Goal: Task Accomplishment & Management: Manage account settings

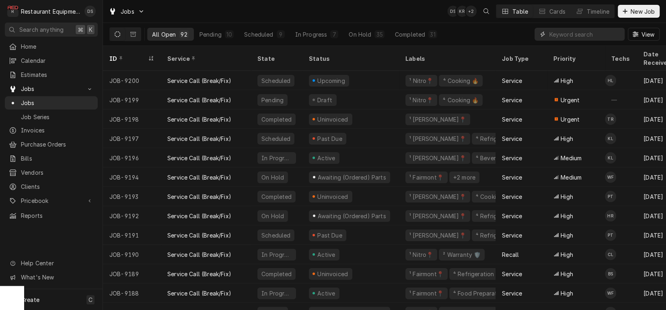
click at [603, 37] on input "Dynamic Content Wrapper" at bounding box center [585, 34] width 72 height 13
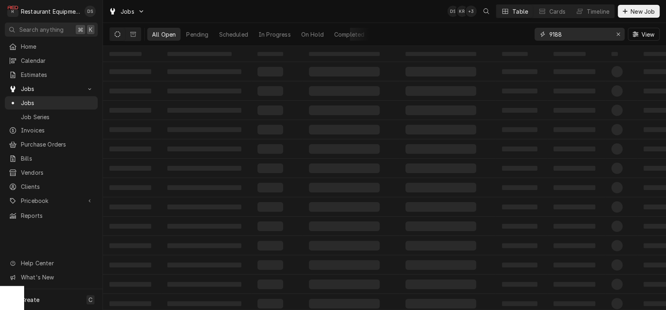
type input "9188"
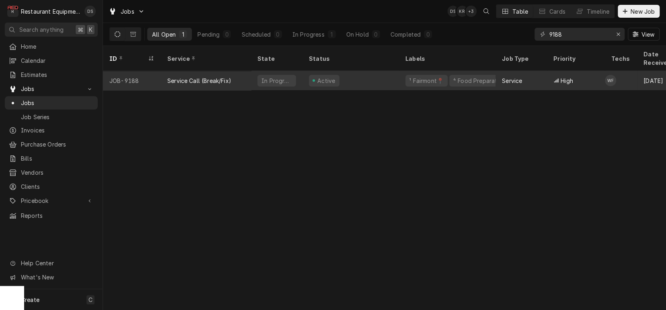
click at [426, 76] on div "¹ Fairmont📍" at bounding box center [426, 80] width 36 height 8
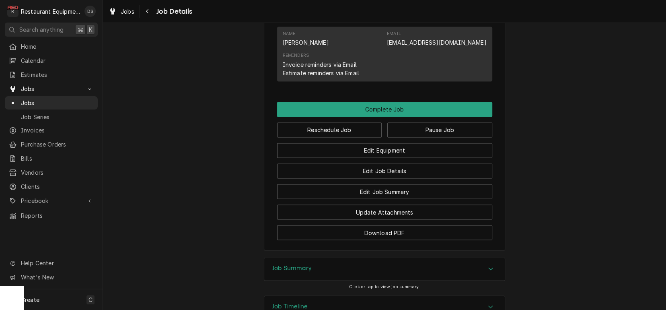
scroll to position [783, 0]
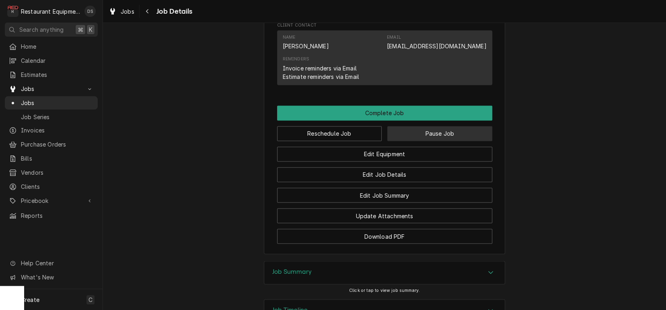
click at [421, 137] on button "Pause Job" at bounding box center [439, 133] width 105 height 15
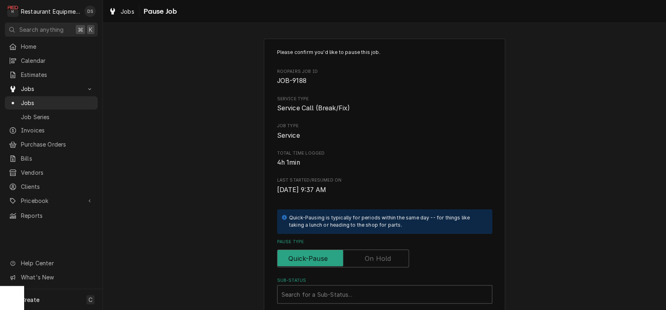
click at [377, 253] on label "Pause Type" at bounding box center [343, 258] width 132 height 18
click at [377, 253] on input "Pause Type" at bounding box center [343, 258] width 125 height 18
checkbox input "true"
type textarea "x"
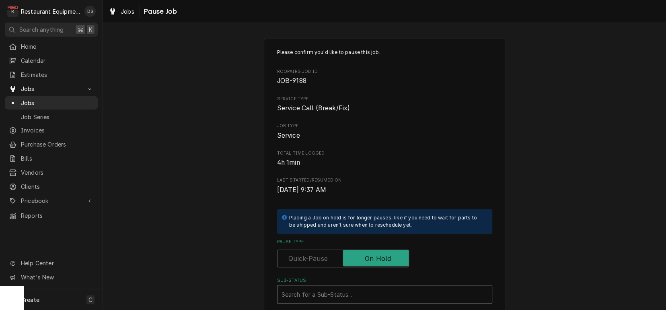
click at [330, 287] on div "Sub-Status" at bounding box center [384, 294] width 206 height 14
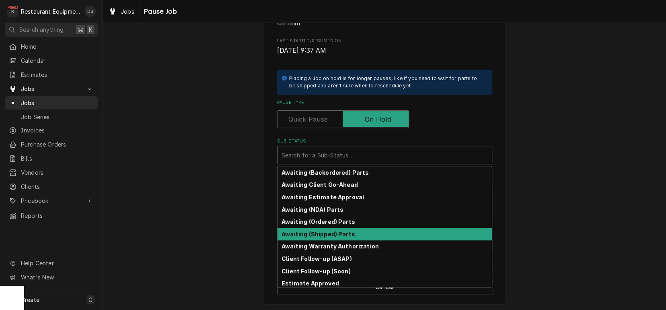
scroll to position [100, 0]
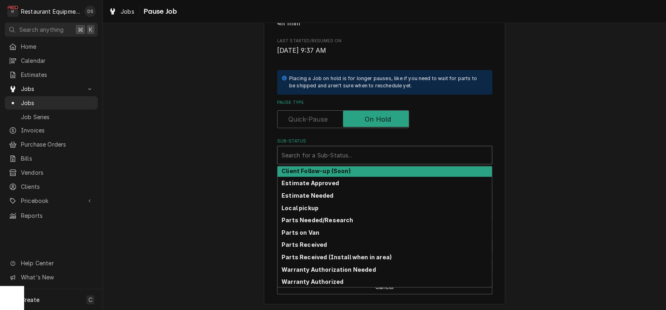
click at [314, 121] on label "Pause Type" at bounding box center [343, 119] width 132 height 18
click at [314, 121] on input "Pause Type" at bounding box center [343, 119] width 125 height 18
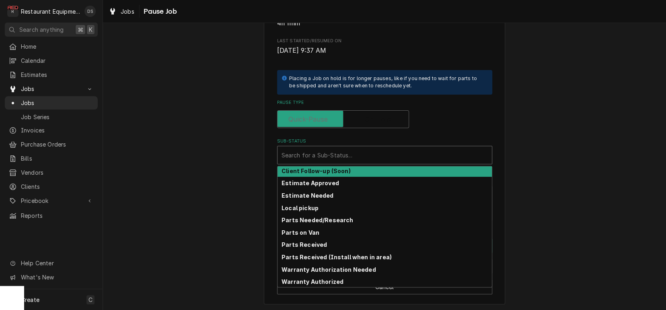
checkbox input "false"
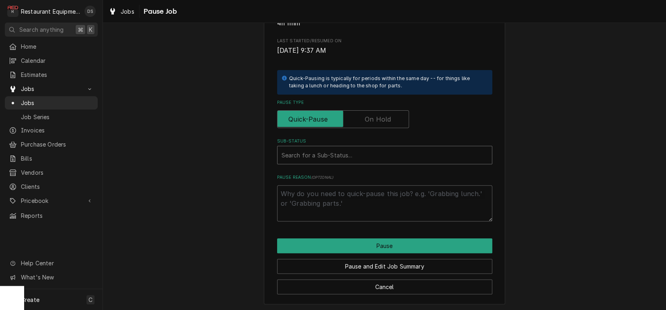
click at [315, 153] on div "Search for a Sub-Status..." at bounding box center [384, 155] width 206 height 8
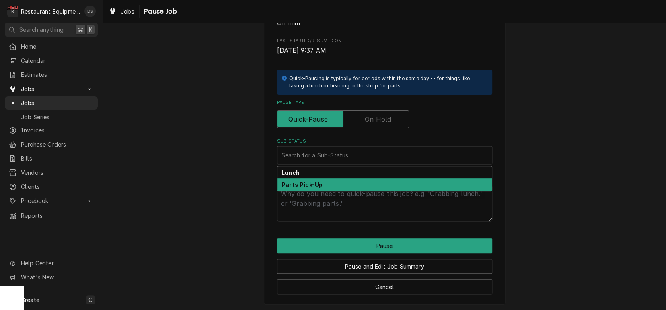
click at [314, 185] on strong "Parts Pick-Up" at bounding box center [301, 184] width 41 height 7
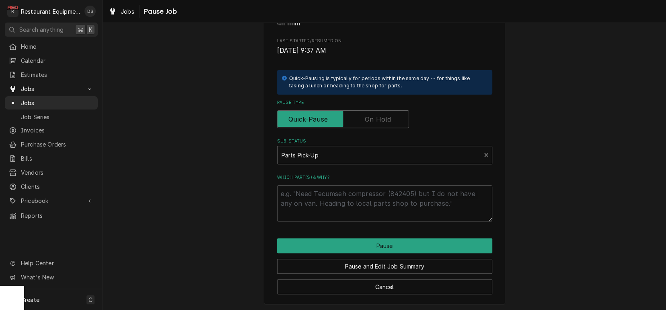
scroll to position [130, 0]
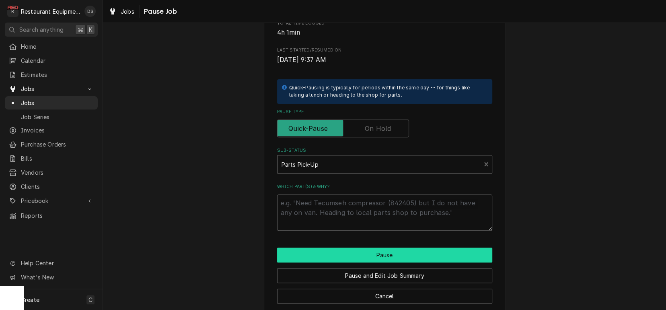
click at [374, 254] on button "Pause" at bounding box center [384, 254] width 215 height 15
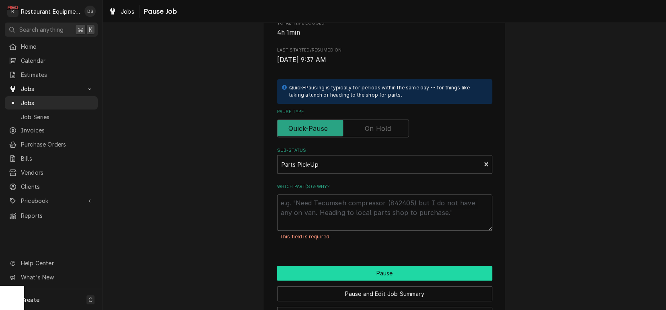
scroll to position [139, 0]
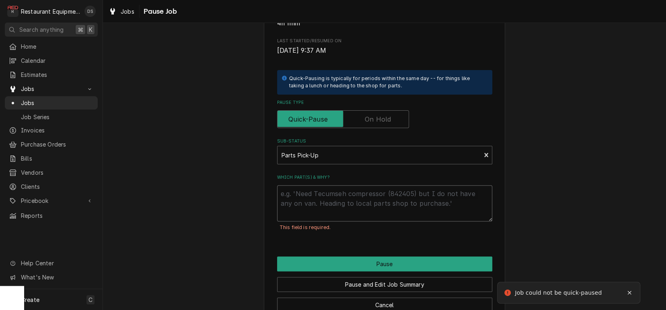
click at [324, 197] on textarea "Which part(s) & why?" at bounding box center [384, 203] width 215 height 36
type textarea "x"
type textarea "d"
type textarea "x"
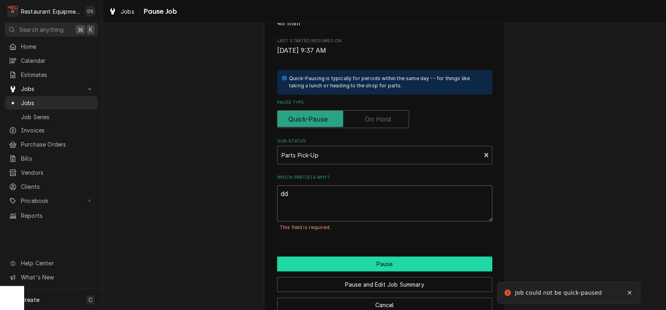
type textarea "dd"
click at [357, 259] on button "Pause" at bounding box center [384, 263] width 215 height 15
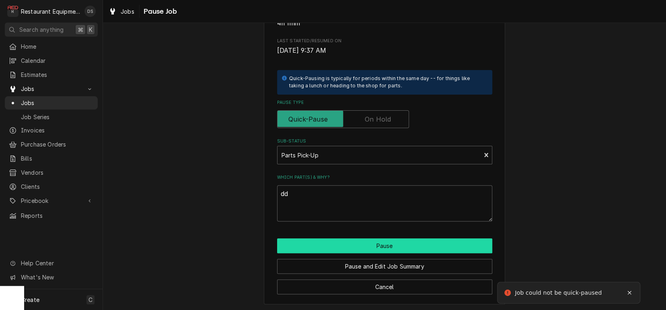
type textarea "x"
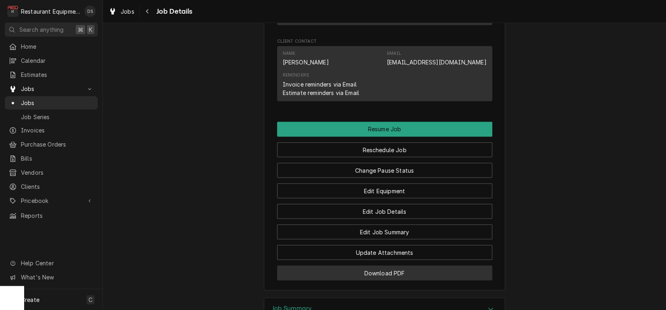
scroll to position [831, 0]
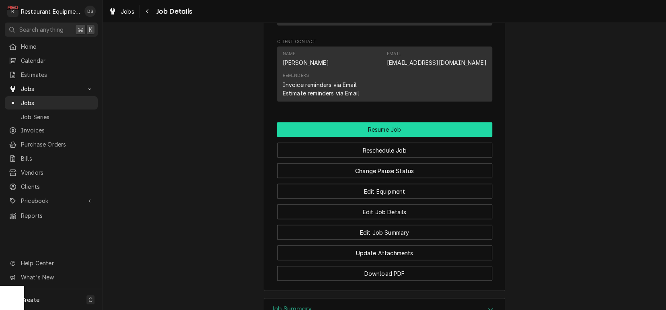
click at [364, 134] on button "Resume Job" at bounding box center [384, 129] width 215 height 15
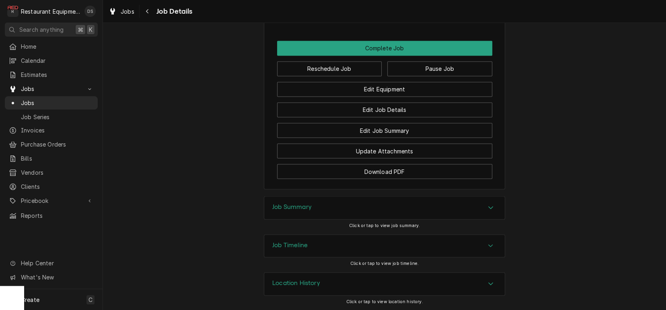
scroll to position [852, 0]
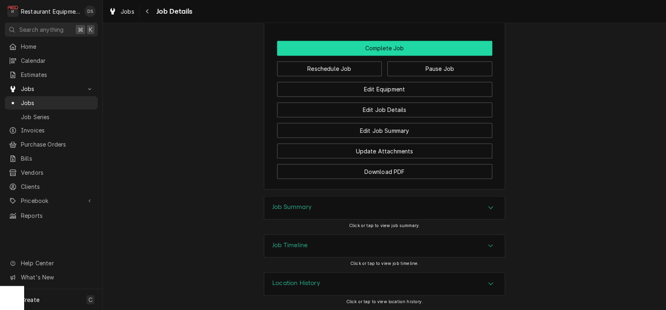
click at [390, 53] on button "Complete Job" at bounding box center [384, 48] width 215 height 15
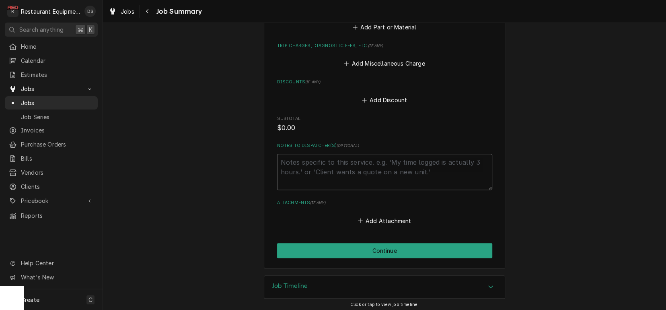
scroll to position [362, 0]
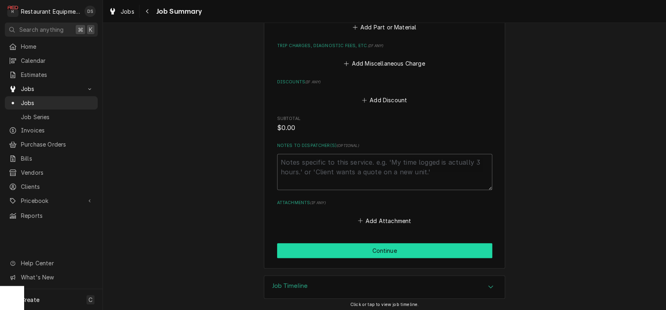
click at [381, 246] on button "Continue" at bounding box center [384, 250] width 215 height 15
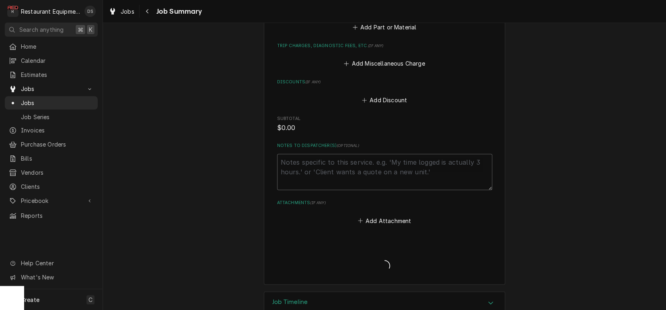
type textarea "x"
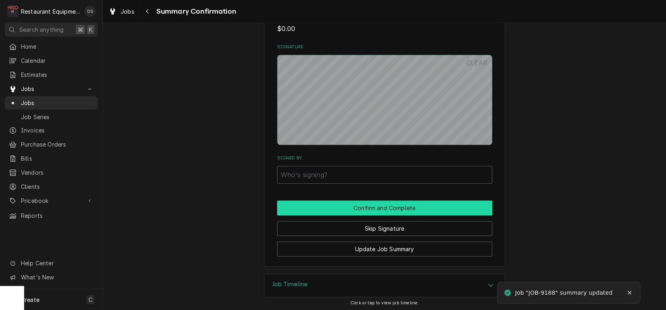
scroll to position [396, 0]
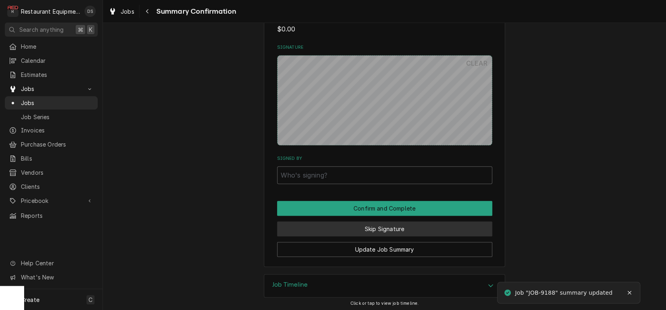
click at [380, 227] on button "Skip Signature" at bounding box center [384, 228] width 215 height 15
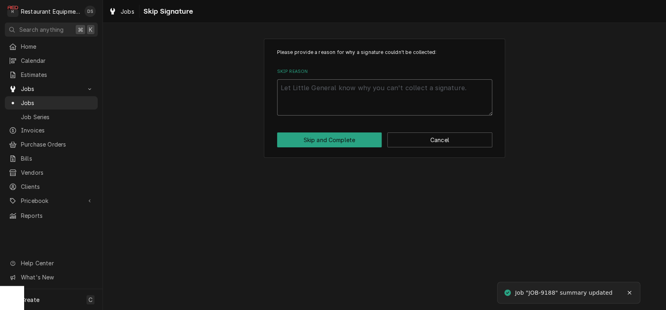
click at [336, 91] on textarea "Skip Reason" at bounding box center [384, 97] width 215 height 36
type textarea "x"
type textarea "d"
type textarea "x"
type textarea "du"
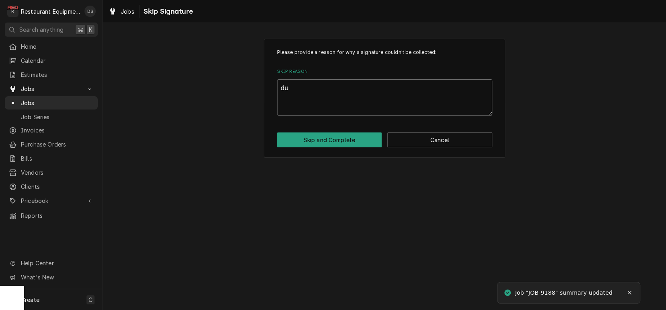
type textarea "x"
type textarea "dup"
type textarea "x"
type textarea "dupl"
type textarea "x"
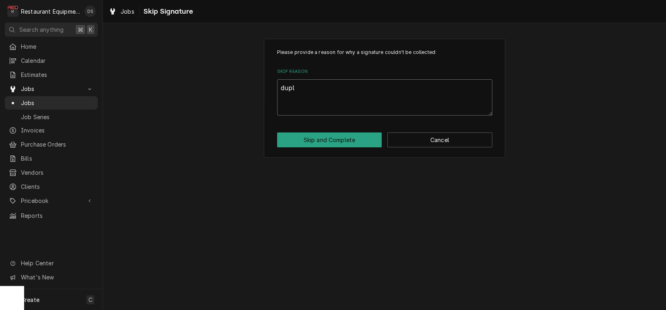
type textarea "dupli"
type textarea "x"
type textarea "duplic"
type textarea "x"
type textarea "duplica"
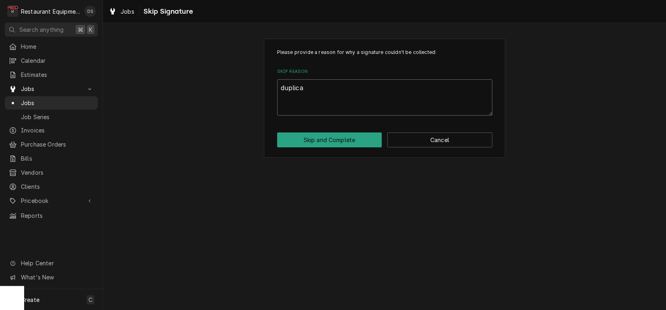
type textarea "x"
type textarea "duplicat"
type textarea "x"
type textarea "duplicate"
click at [331, 135] on button "Skip and Complete" at bounding box center [329, 139] width 105 height 15
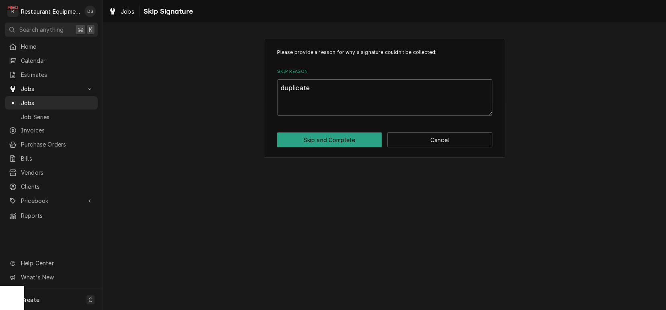
type textarea "x"
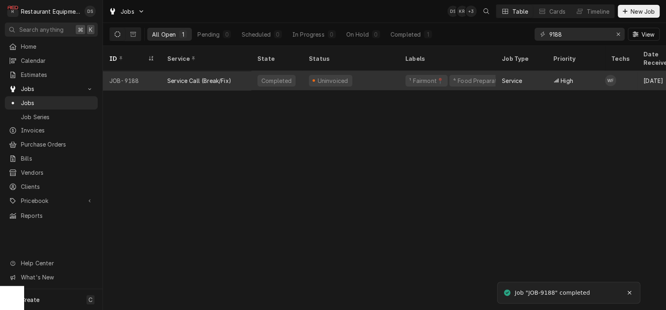
click at [308, 71] on div "Uninvoiced" at bounding box center [350, 80] width 96 height 19
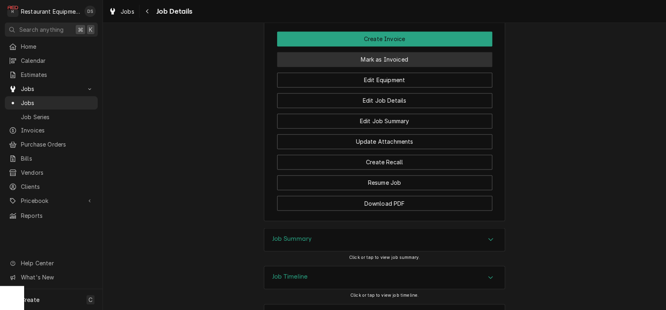
scroll to position [790, 0]
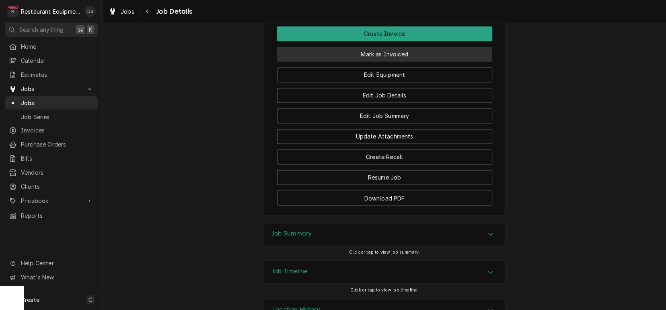
click at [383, 60] on button "Mark as Invoiced" at bounding box center [384, 54] width 215 height 15
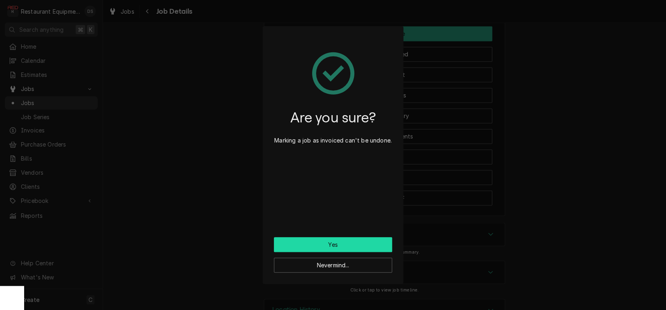
click at [334, 249] on button "Yes" at bounding box center [333, 244] width 118 height 15
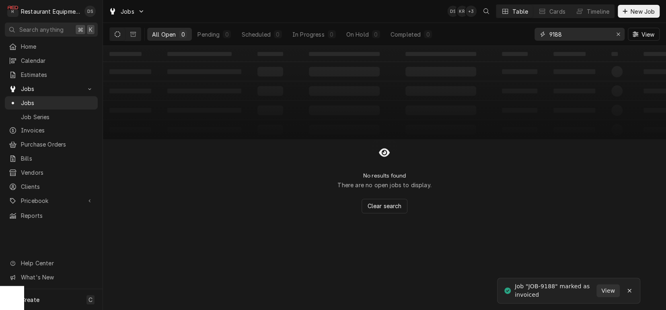
click at [616, 35] on icon "Erase input" at bounding box center [618, 34] width 4 height 6
